Goal: Task Accomplishment & Management: Complete application form

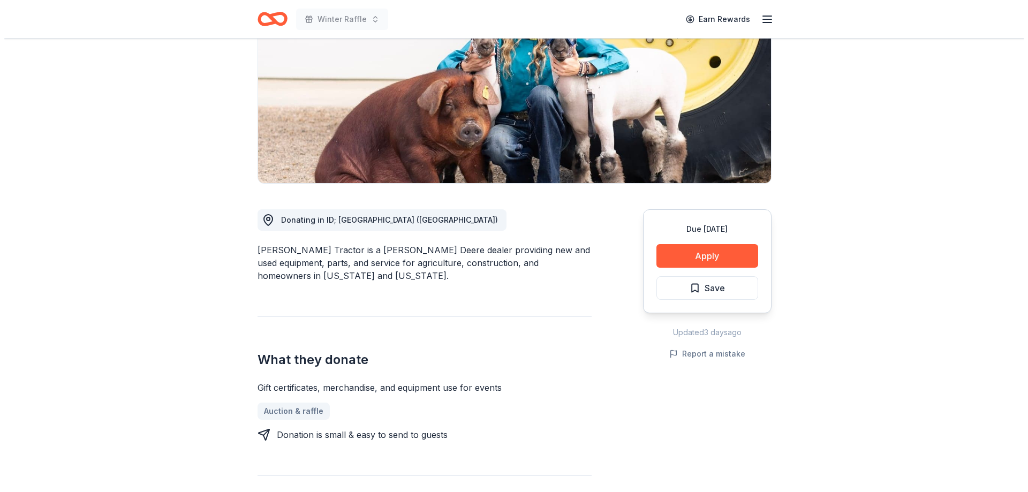
scroll to position [161, 0]
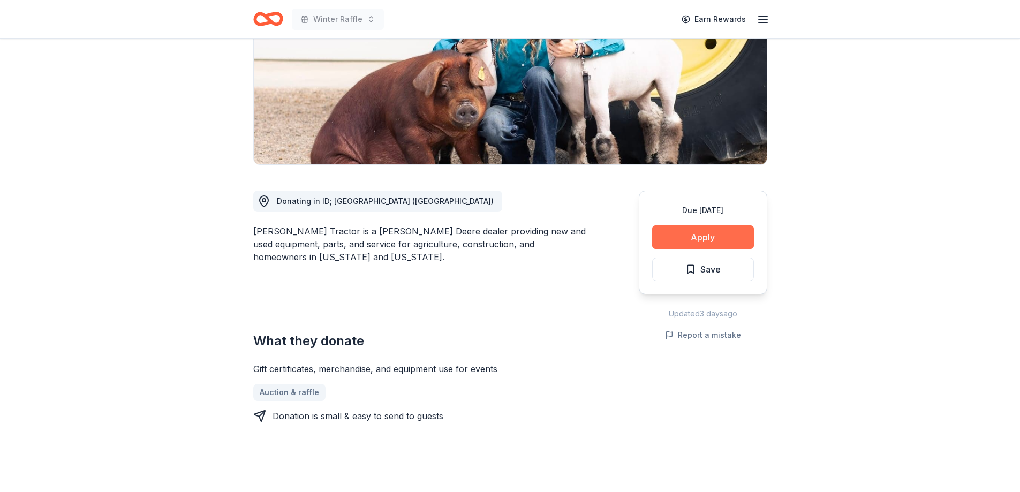
click at [716, 232] on button "Apply" at bounding box center [703, 237] width 102 height 24
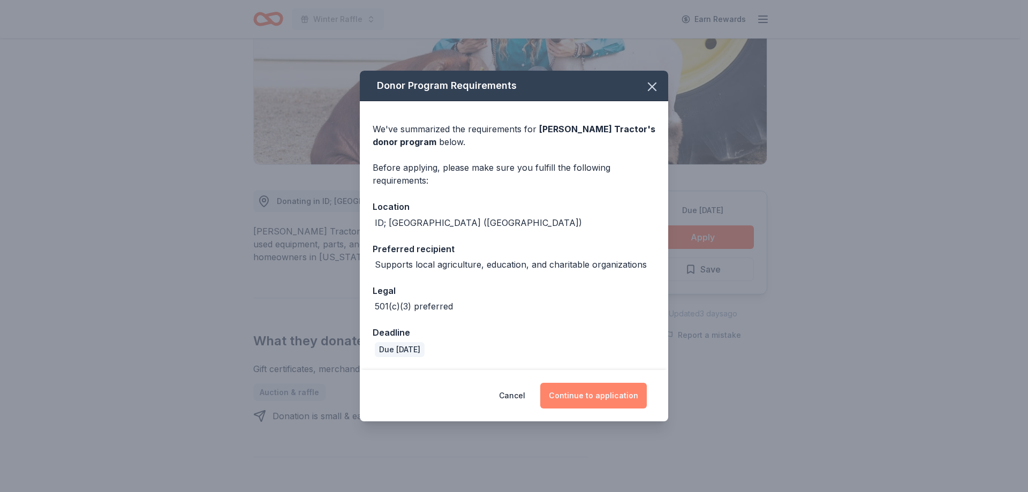
click at [583, 393] on button "Continue to application" at bounding box center [593, 396] width 106 height 26
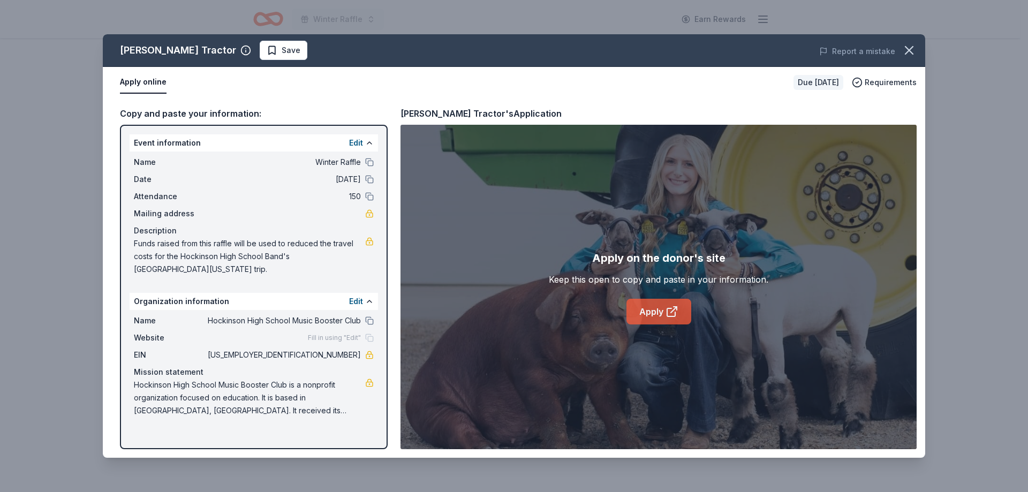
click at [652, 310] on link "Apply" at bounding box center [658, 312] width 65 height 26
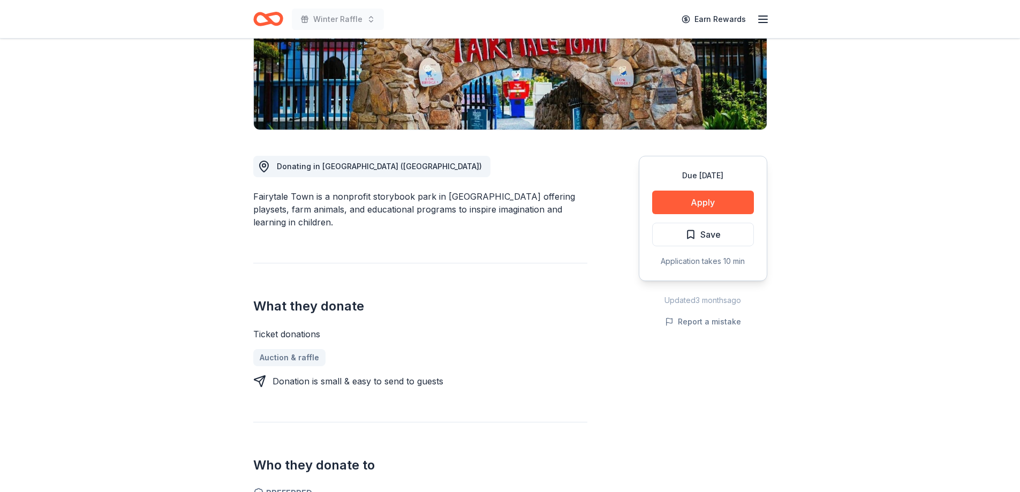
scroll to position [214, 0]
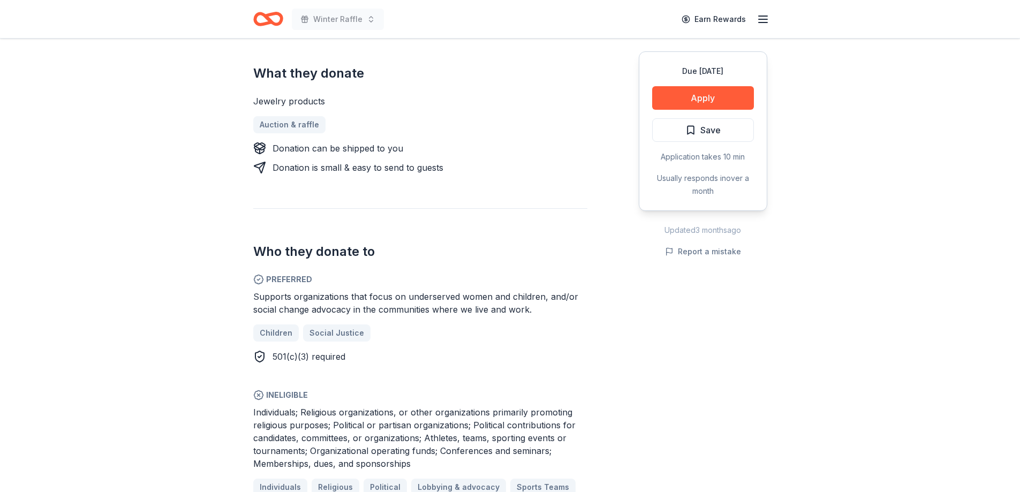
scroll to position [482, 0]
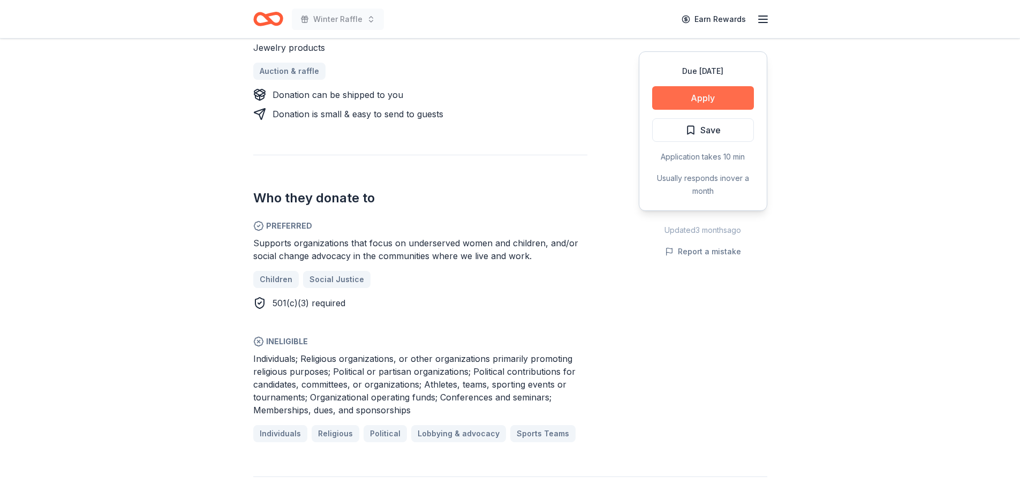
click at [679, 101] on button "Apply" at bounding box center [703, 98] width 102 height 24
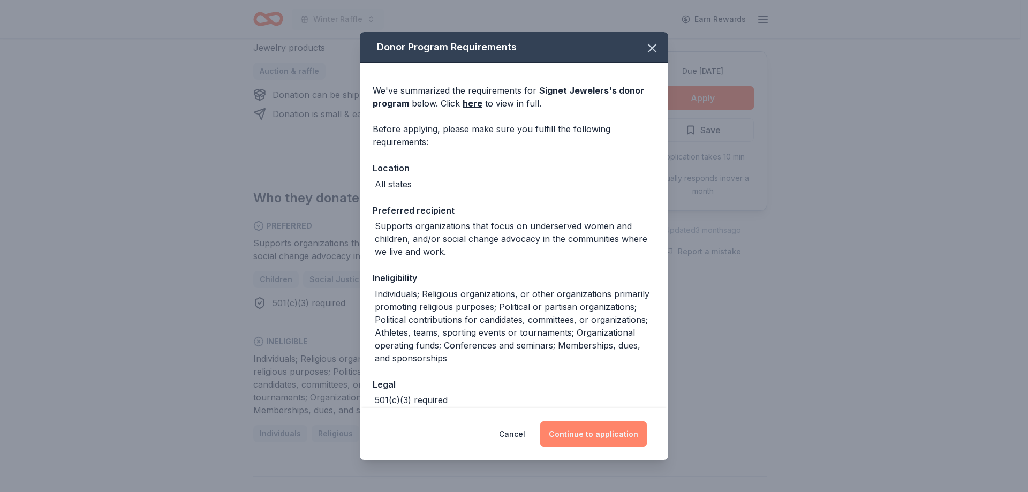
click at [570, 437] on button "Continue to application" at bounding box center [593, 434] width 106 height 26
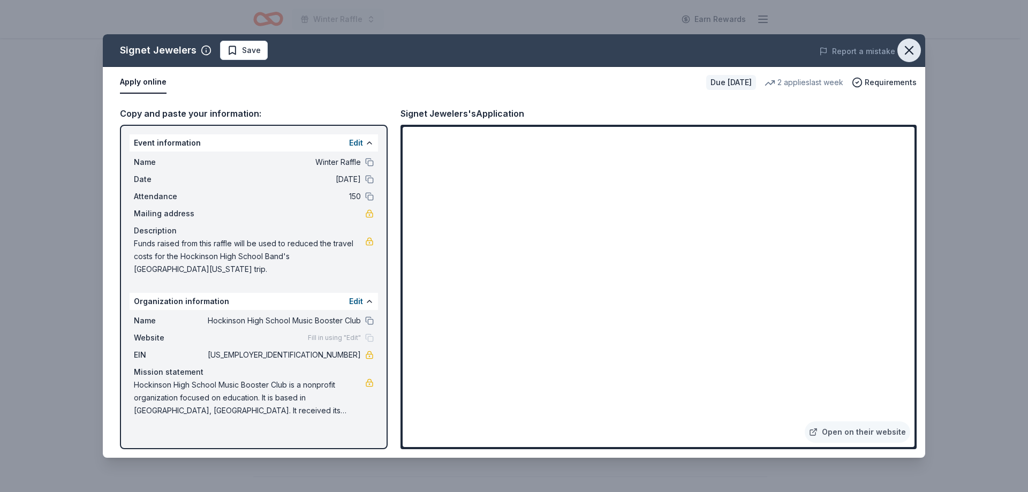
click at [907, 42] on button "button" at bounding box center [909, 51] width 24 height 24
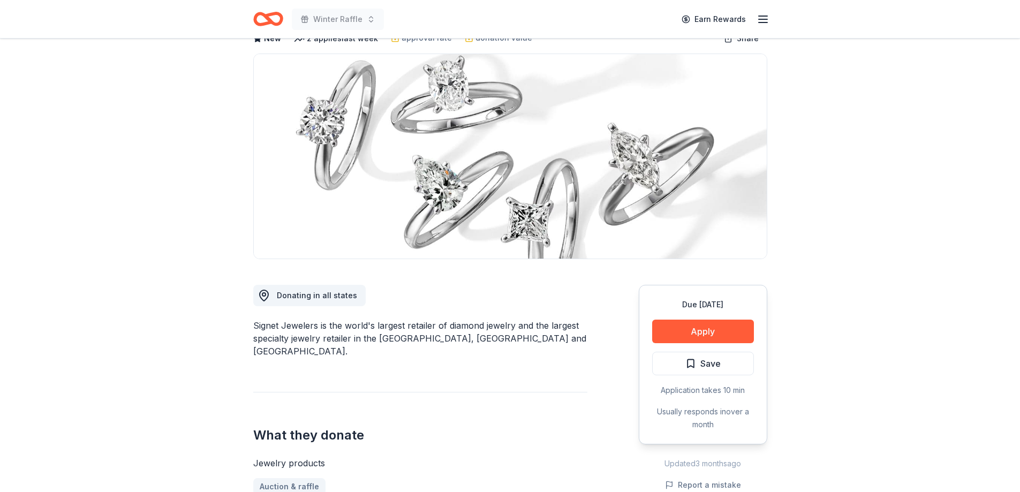
scroll to position [0, 0]
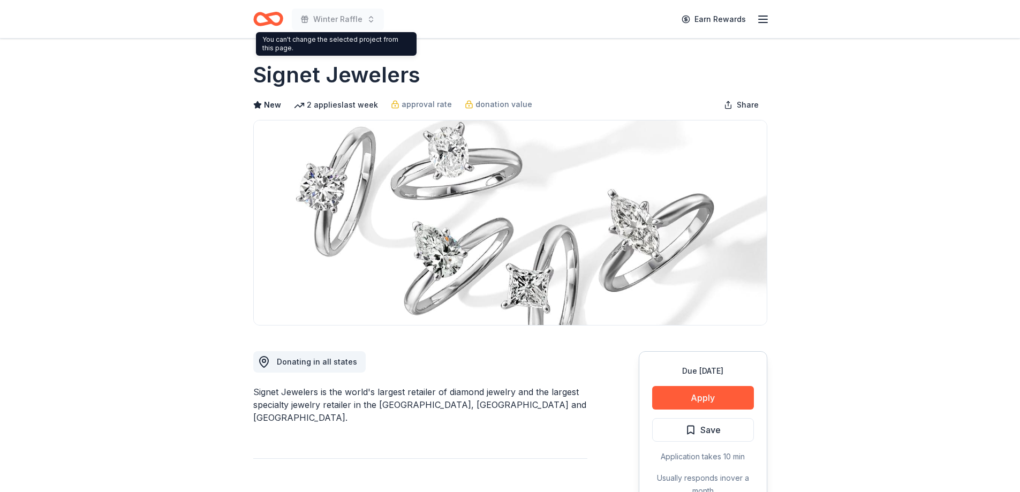
click at [265, 14] on icon "Home" at bounding box center [268, 18] width 30 height 25
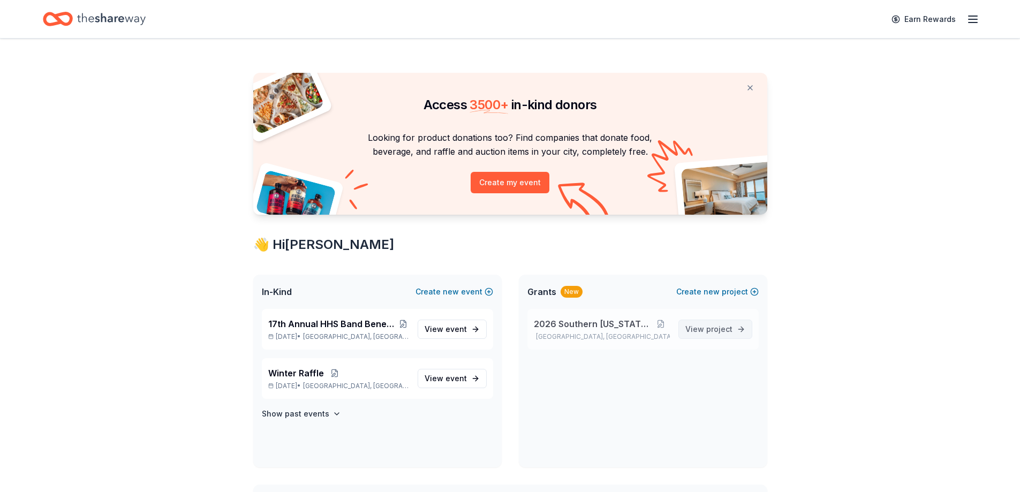
click at [724, 329] on span "project" at bounding box center [719, 328] width 26 height 9
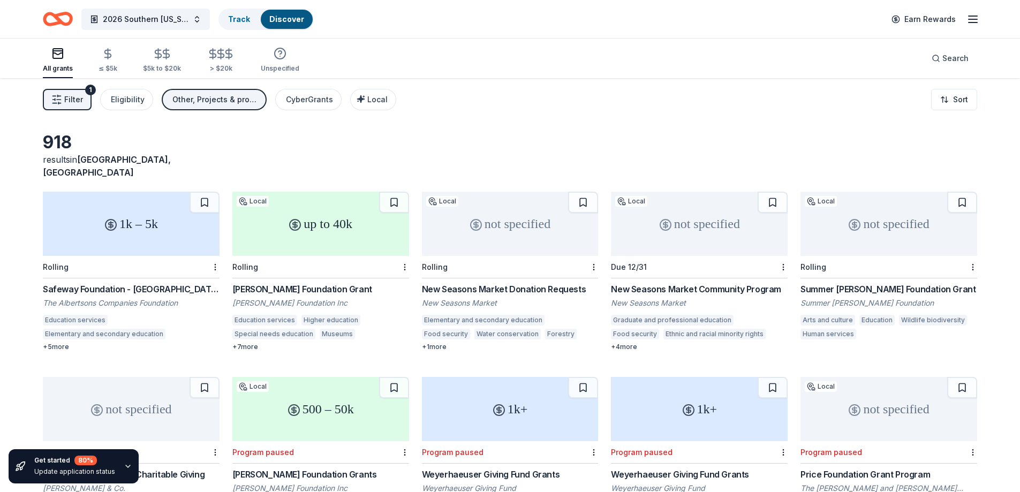
click at [154, 211] on div "1k – 5k" at bounding box center [131, 224] width 177 height 64
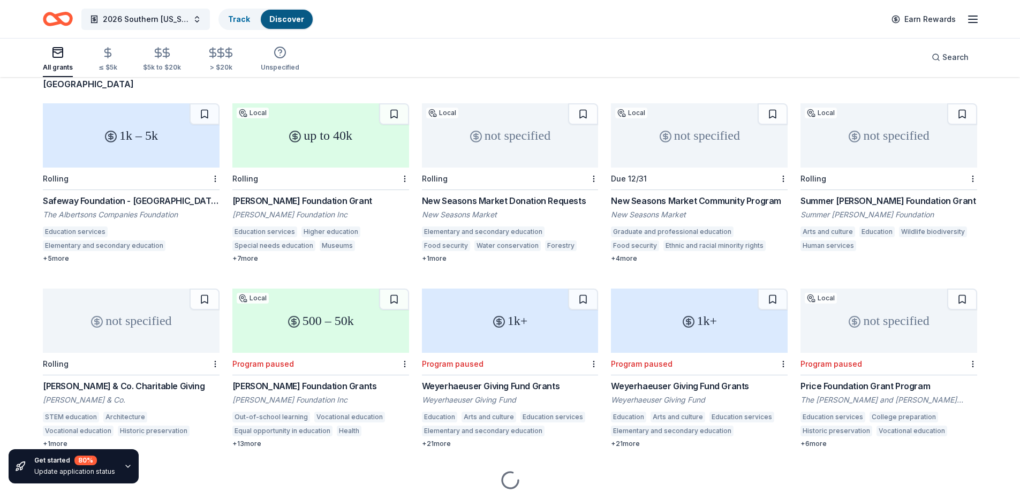
scroll to position [107, 0]
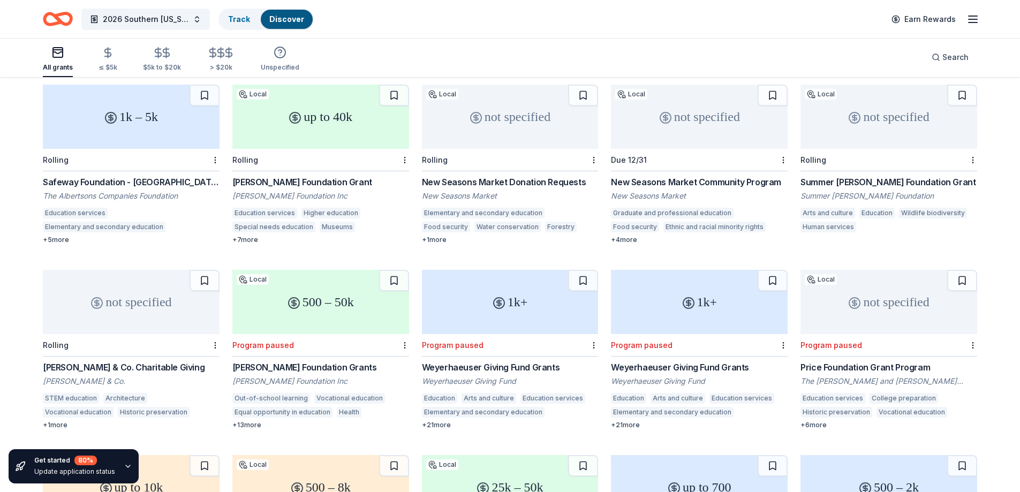
click at [127, 310] on div "not specified" at bounding box center [131, 302] width 177 height 64
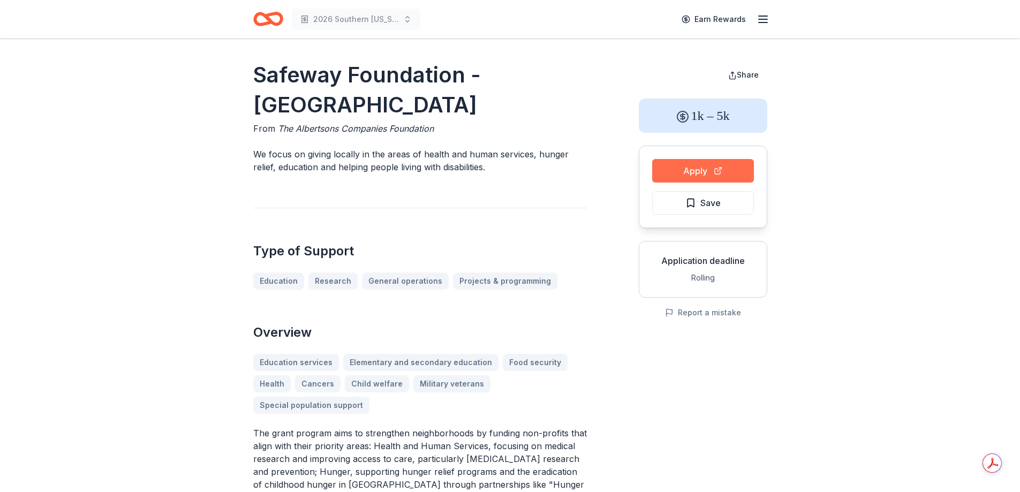
click at [735, 171] on button "Apply" at bounding box center [703, 171] width 102 height 24
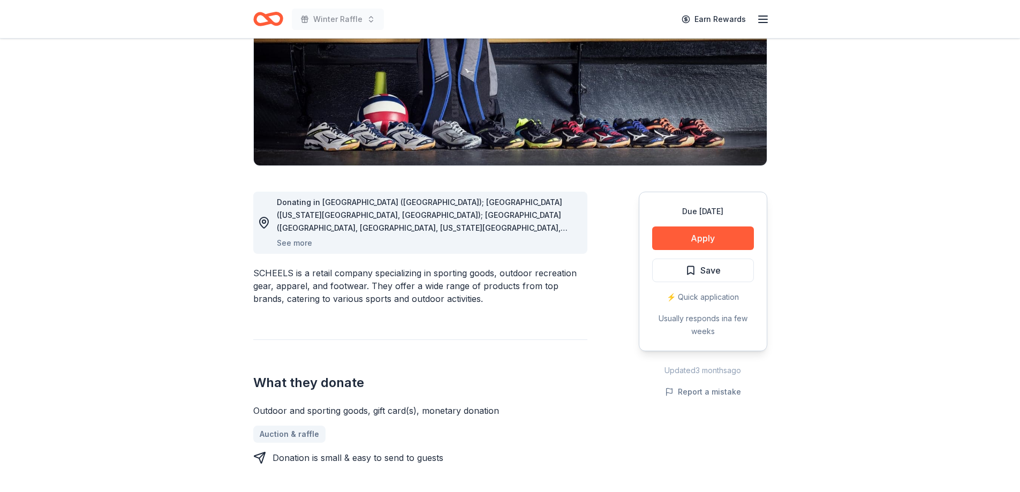
scroll to position [161, 0]
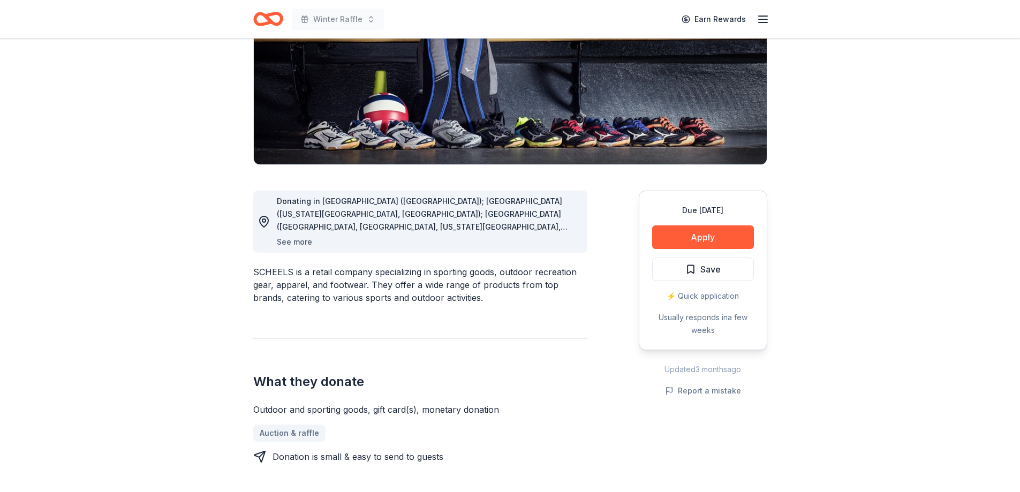
click at [300, 240] on button "See more" at bounding box center [294, 241] width 35 height 13
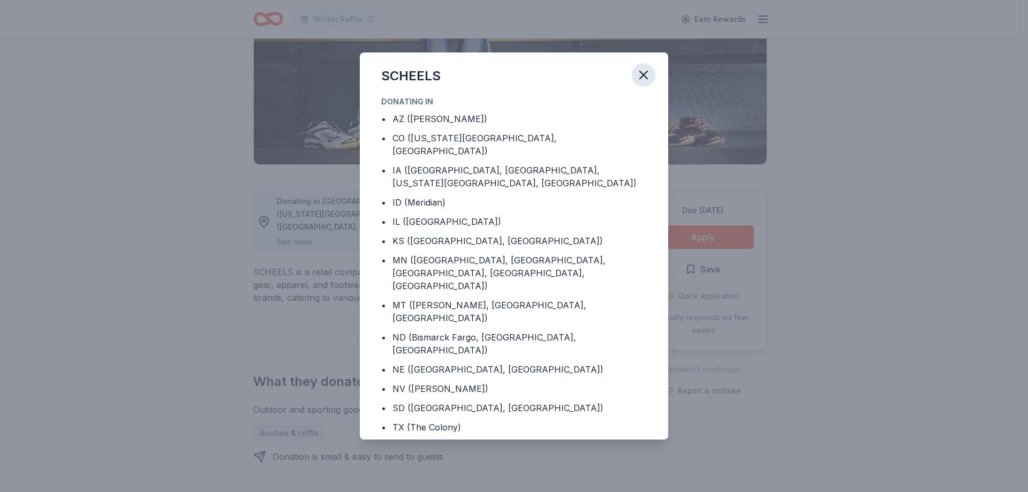
click at [646, 82] on icon "button" at bounding box center [643, 74] width 15 height 15
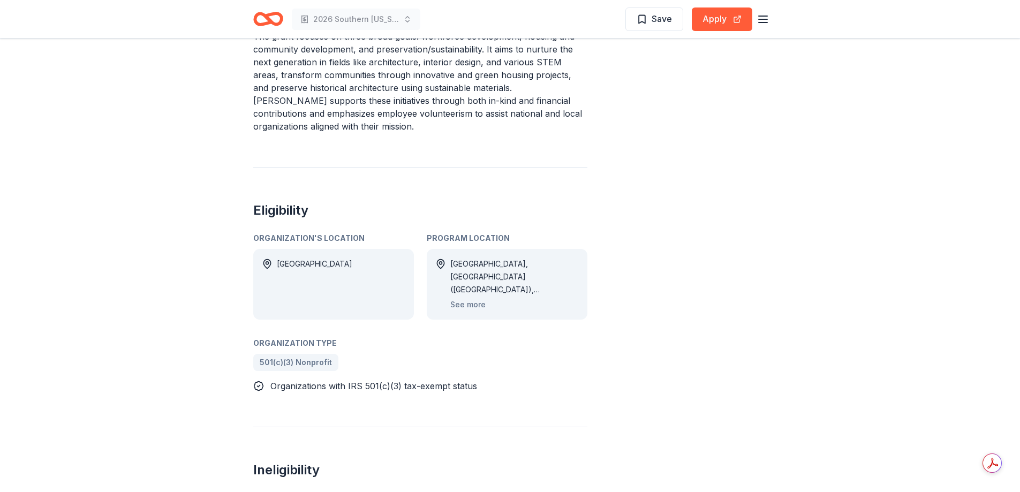
scroll to position [428, 0]
click at [466, 298] on button "See more" at bounding box center [467, 302] width 35 height 13
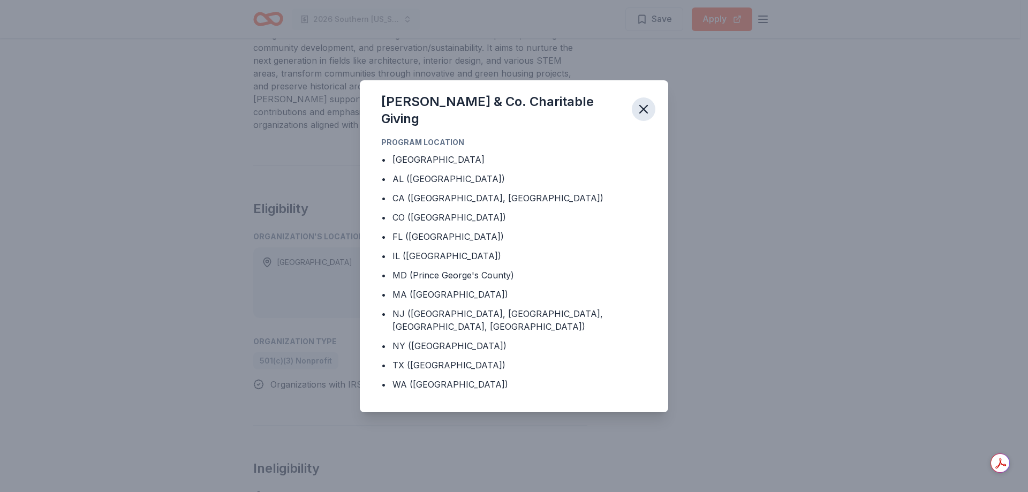
click at [637, 107] on icon "button" at bounding box center [643, 109] width 15 height 15
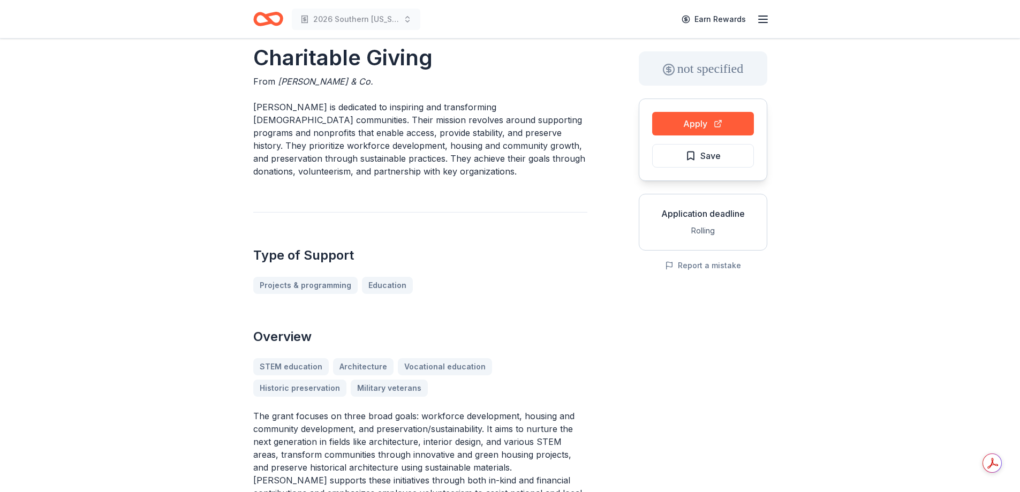
scroll to position [0, 0]
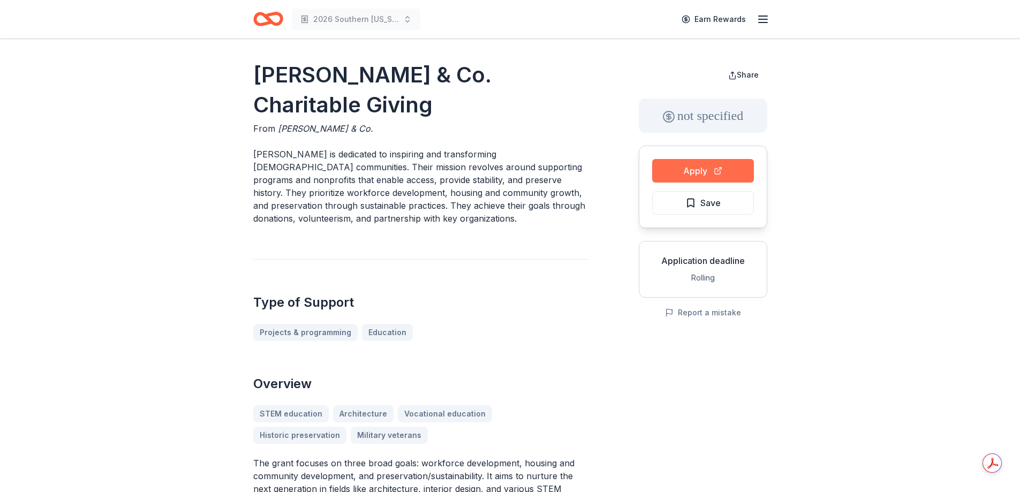
click at [692, 171] on button "Apply" at bounding box center [703, 171] width 102 height 24
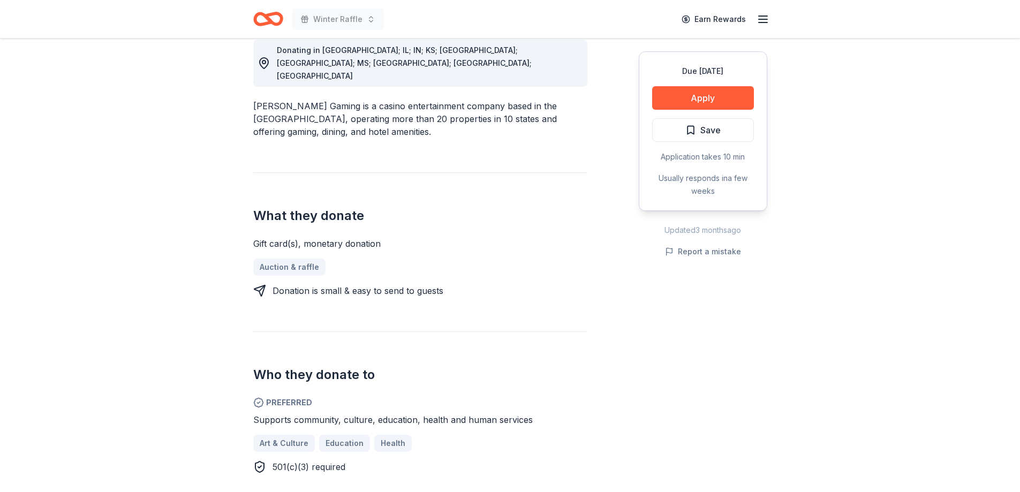
scroll to position [214, 0]
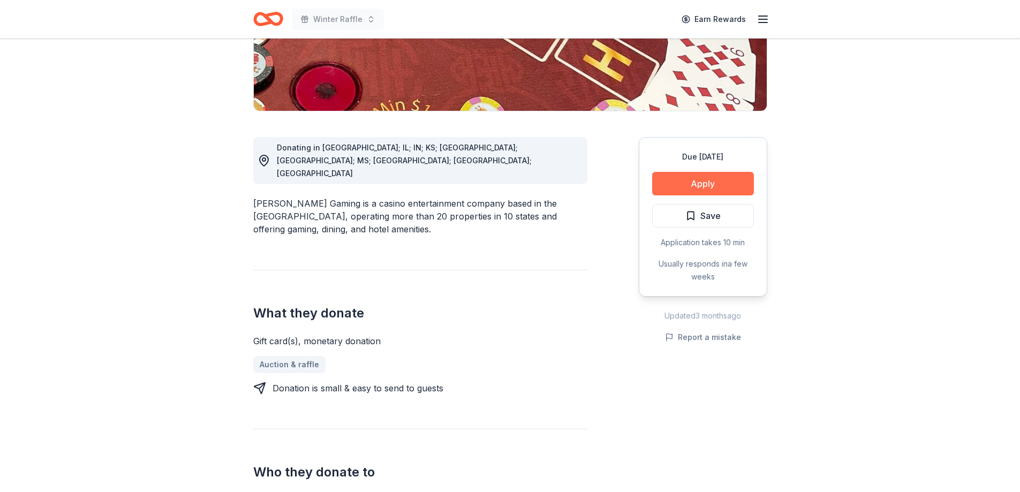
click at [685, 181] on button "Apply" at bounding box center [703, 184] width 102 height 24
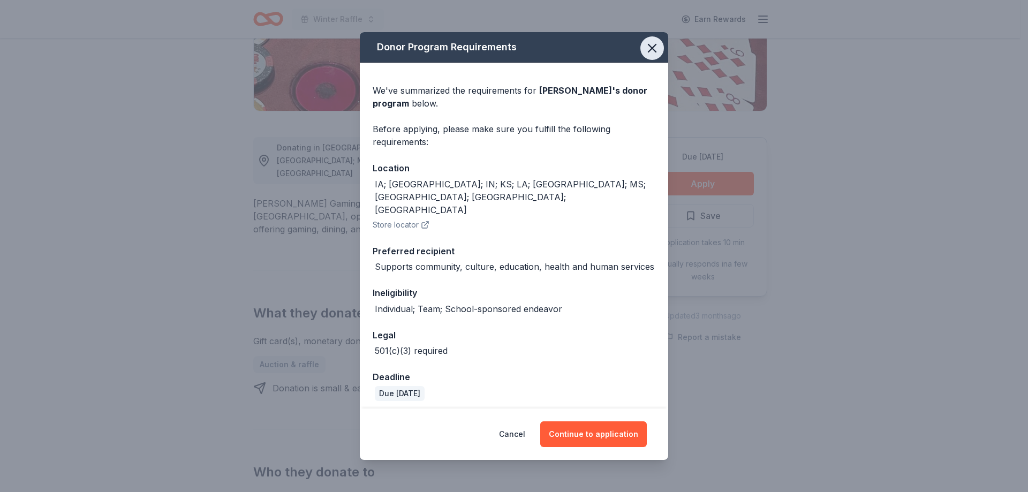
click at [649, 54] on icon "button" at bounding box center [651, 48] width 15 height 15
